Goal: Task Accomplishment & Management: Use online tool/utility

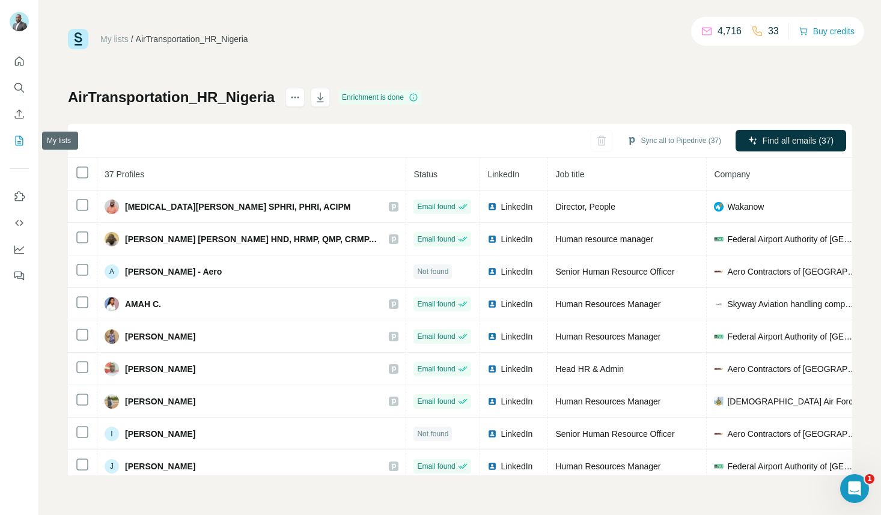
click at [19, 138] on icon "My lists" at bounding box center [19, 141] width 12 height 12
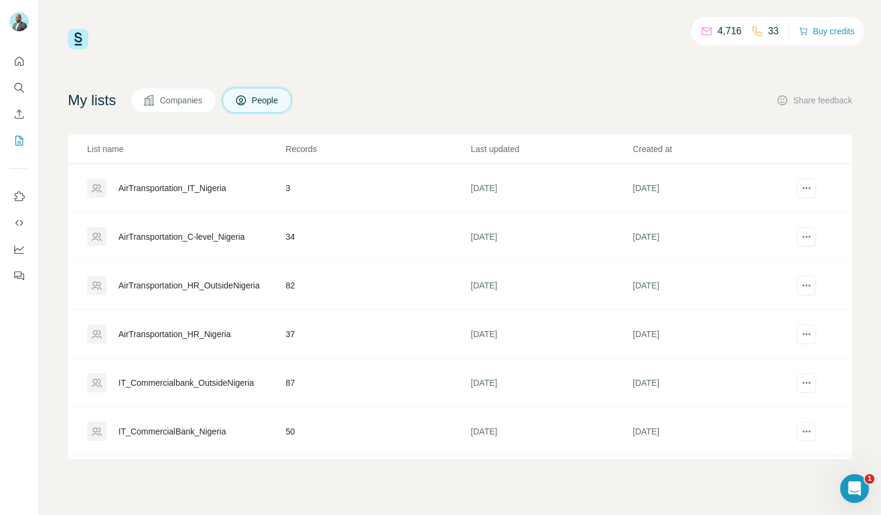
click at [135, 236] on div "AirTransportation_C-level_Nigeria" at bounding box center [181, 237] width 126 height 12
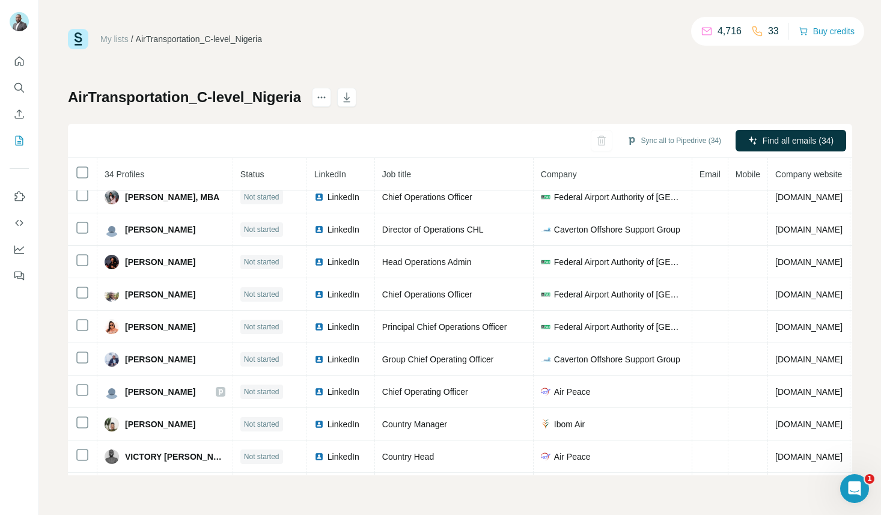
scroll to position [818, 0]
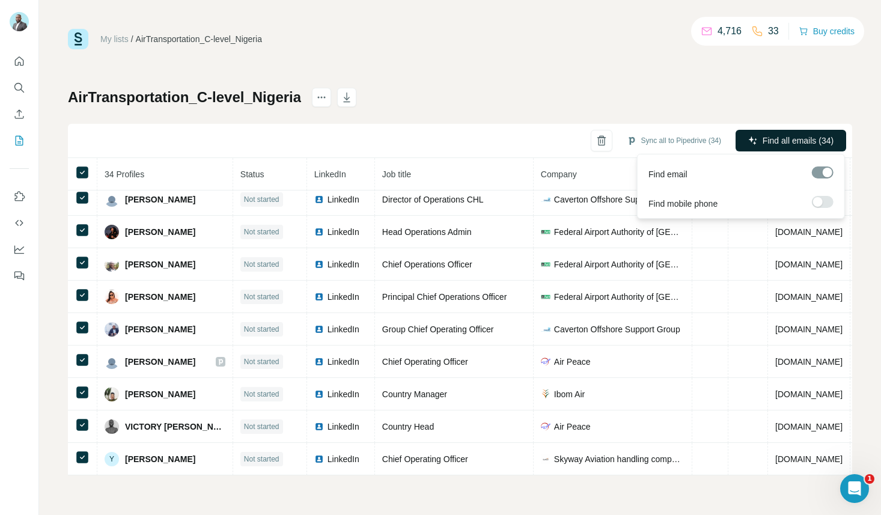
click at [791, 142] on span "Find all emails (34)" at bounding box center [798, 141] width 71 height 12
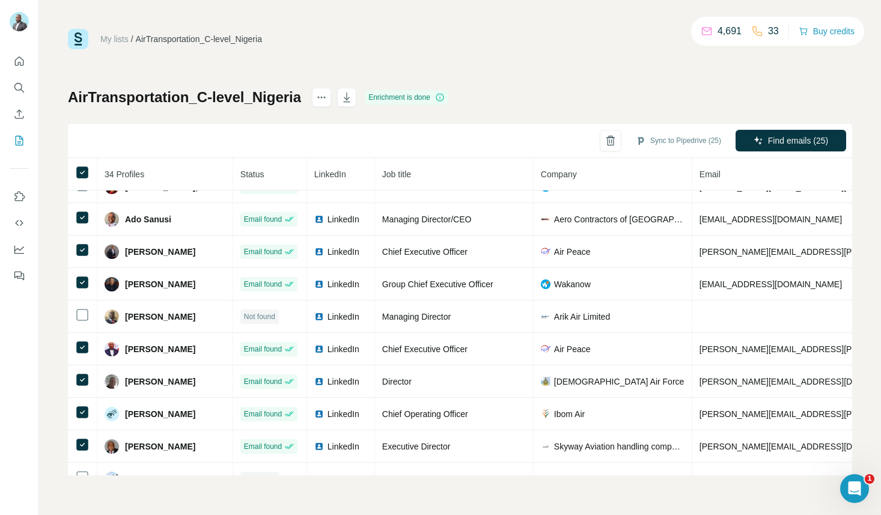
scroll to position [0, 0]
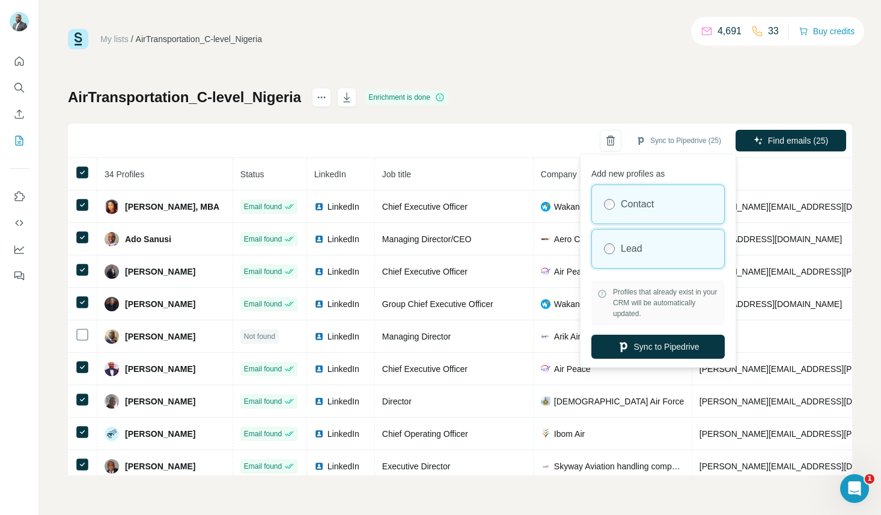
click at [631, 249] on label "Lead" at bounding box center [632, 249] width 22 height 14
click at [651, 251] on div "Lead" at bounding box center [658, 249] width 132 height 38
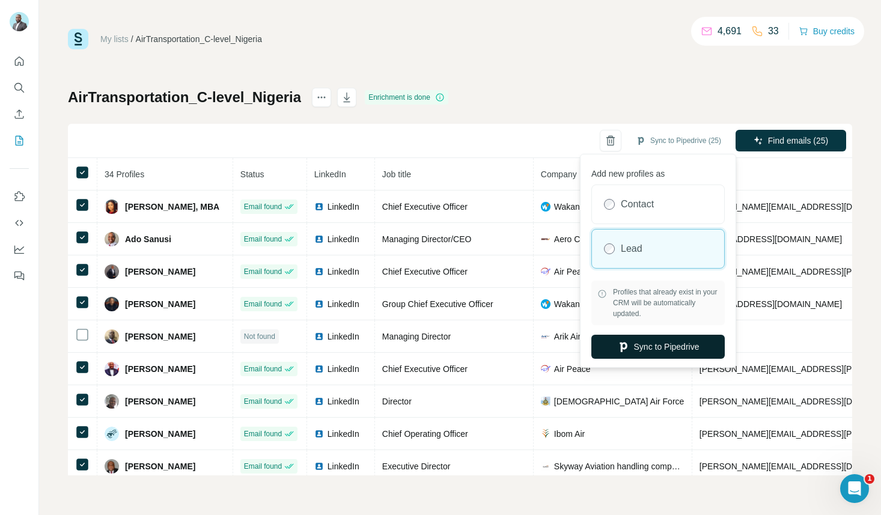
click at [672, 345] on button "Sync to Pipedrive" at bounding box center [657, 347] width 133 height 24
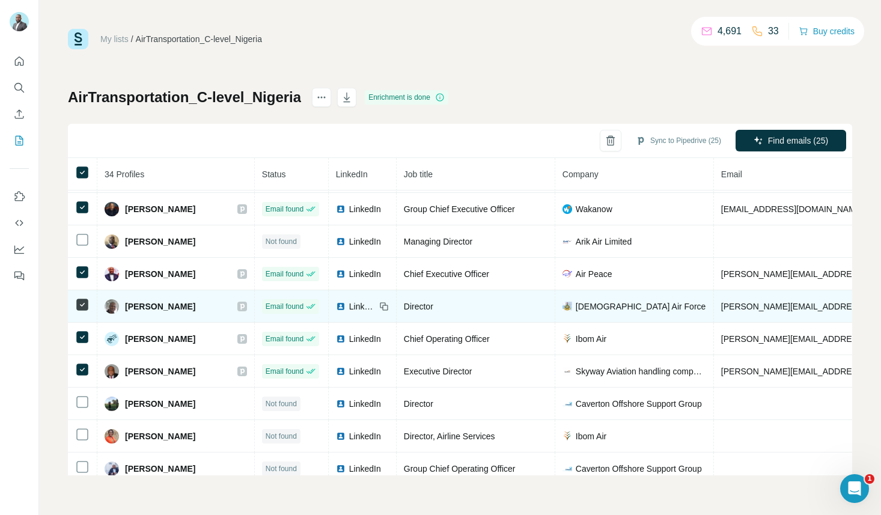
scroll to position [89, 0]
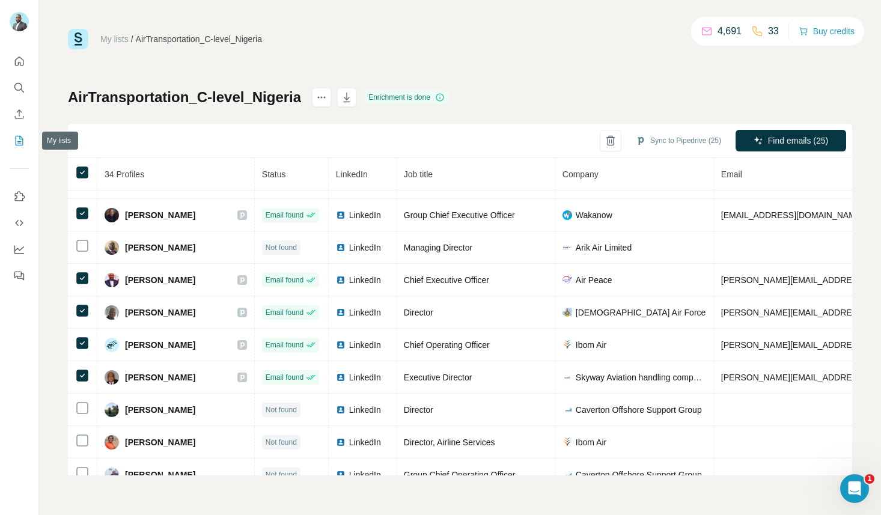
click at [23, 143] on icon "My lists" at bounding box center [19, 141] width 12 height 12
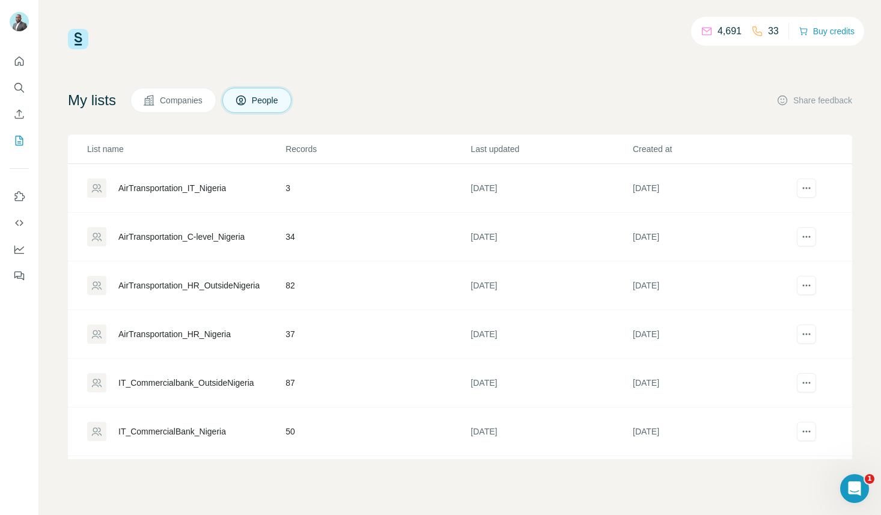
click at [197, 186] on div "AirTransportation_IT_Nigeria" at bounding box center [172, 188] width 108 height 12
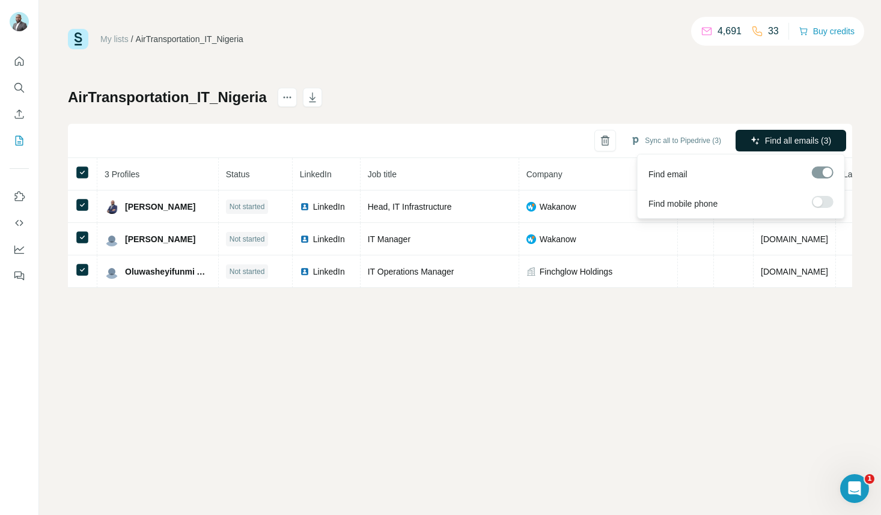
click at [784, 140] on span "Find all emails (3)" at bounding box center [798, 141] width 66 height 12
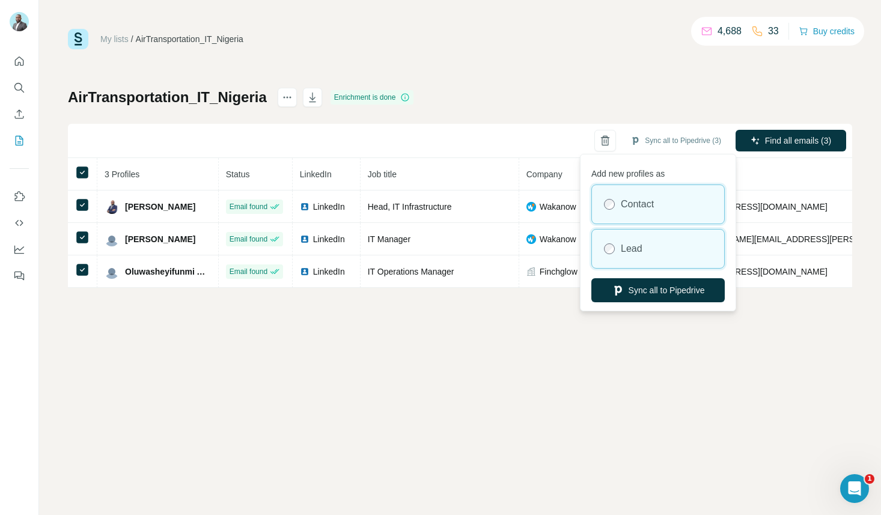
click at [630, 250] on label "Lead" at bounding box center [632, 249] width 22 height 14
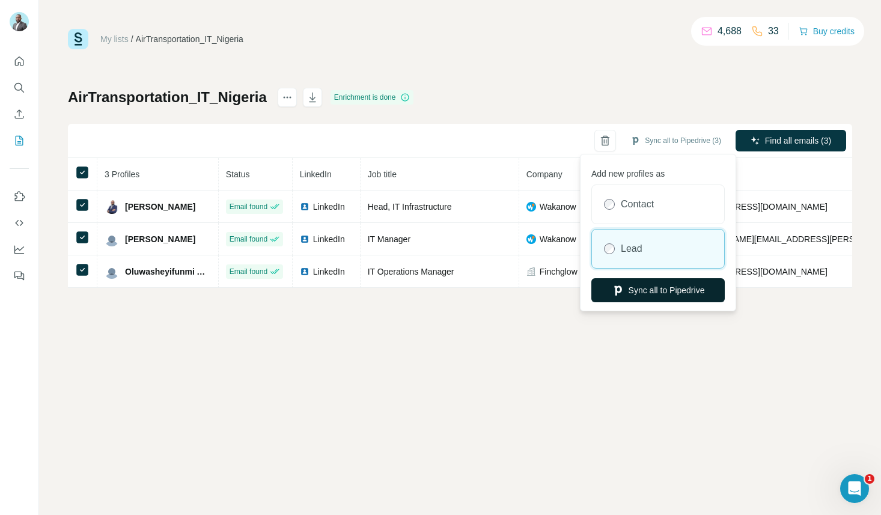
click at [618, 291] on icon "button" at bounding box center [617, 291] width 7 height 10
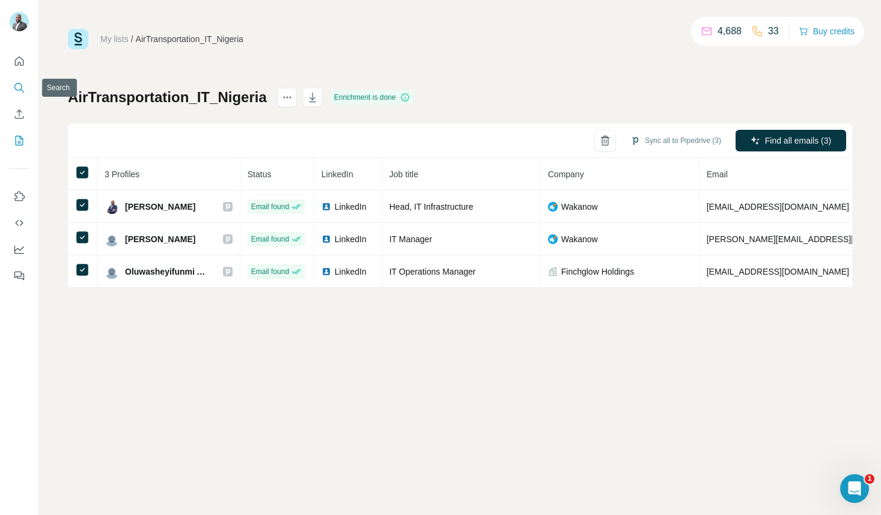
click at [21, 93] on icon "Search" at bounding box center [19, 88] width 12 height 12
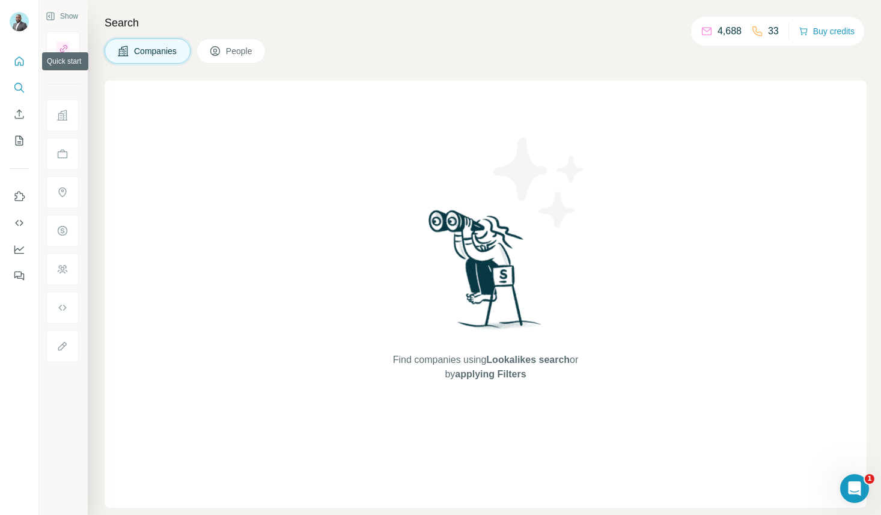
click at [20, 65] on icon "Quick start" at bounding box center [19, 60] width 9 height 9
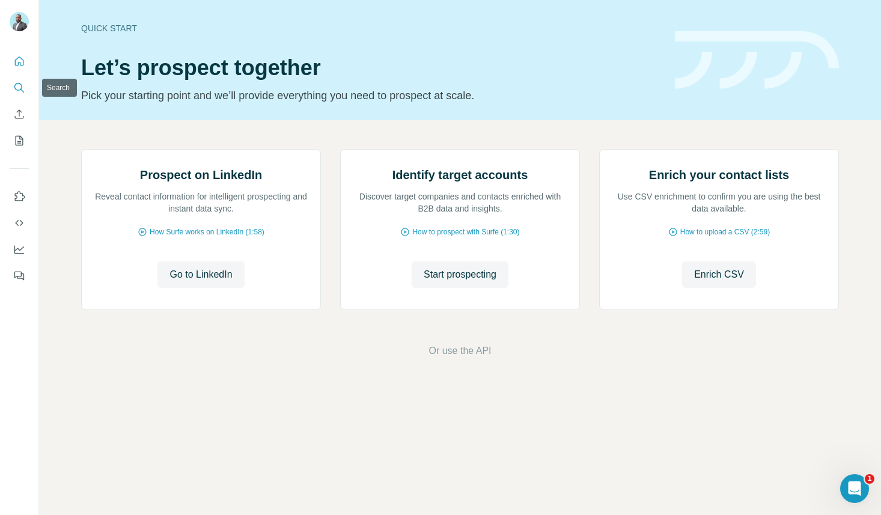
click at [20, 91] on icon "Search" at bounding box center [19, 88] width 12 height 12
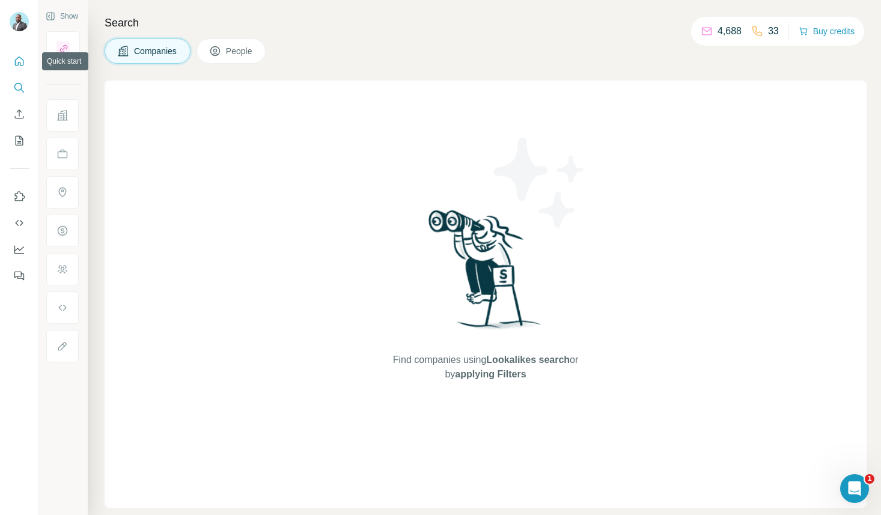
click at [21, 64] on icon "Quick start" at bounding box center [19, 61] width 12 height 12
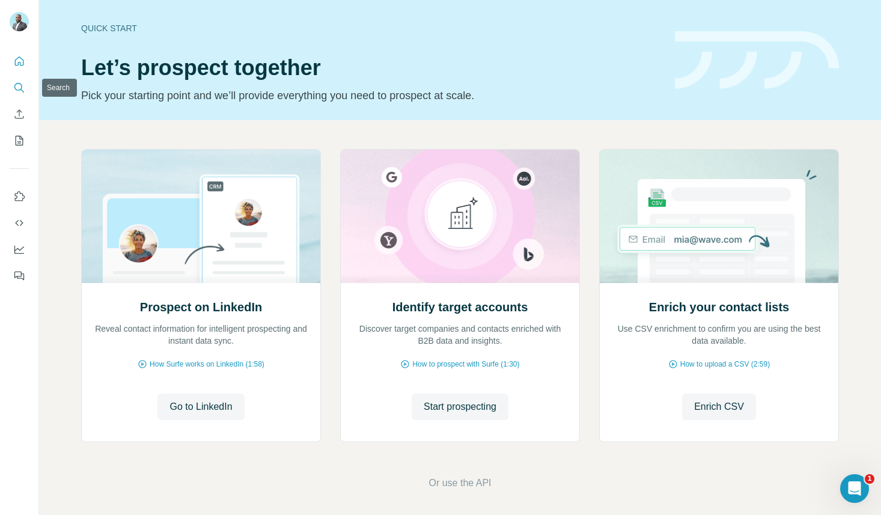
click at [21, 87] on icon "Search" at bounding box center [18, 87] width 8 height 8
